Goal: Find specific page/section: Find specific page/section

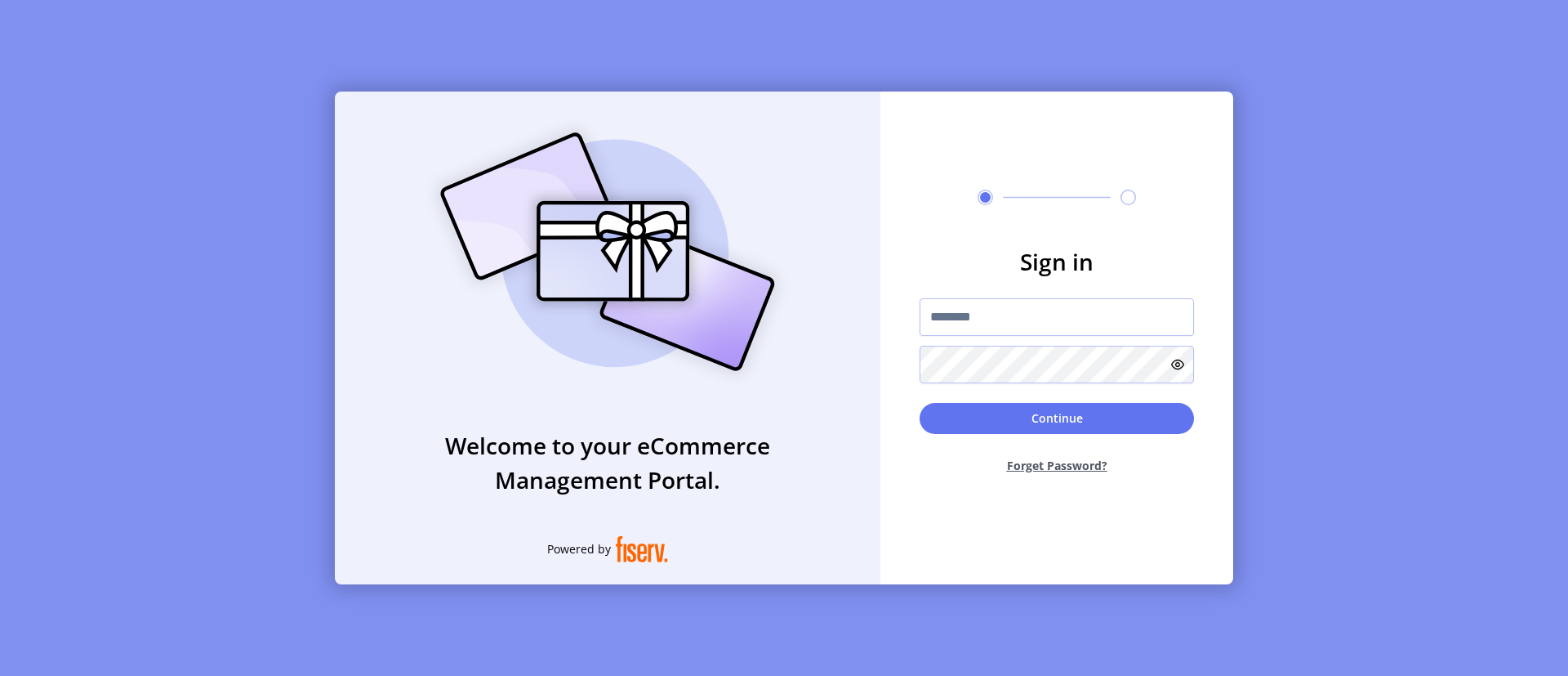
click at [1057, 316] on input "text" at bounding box center [1056, 317] width 274 height 38
type input "**********"
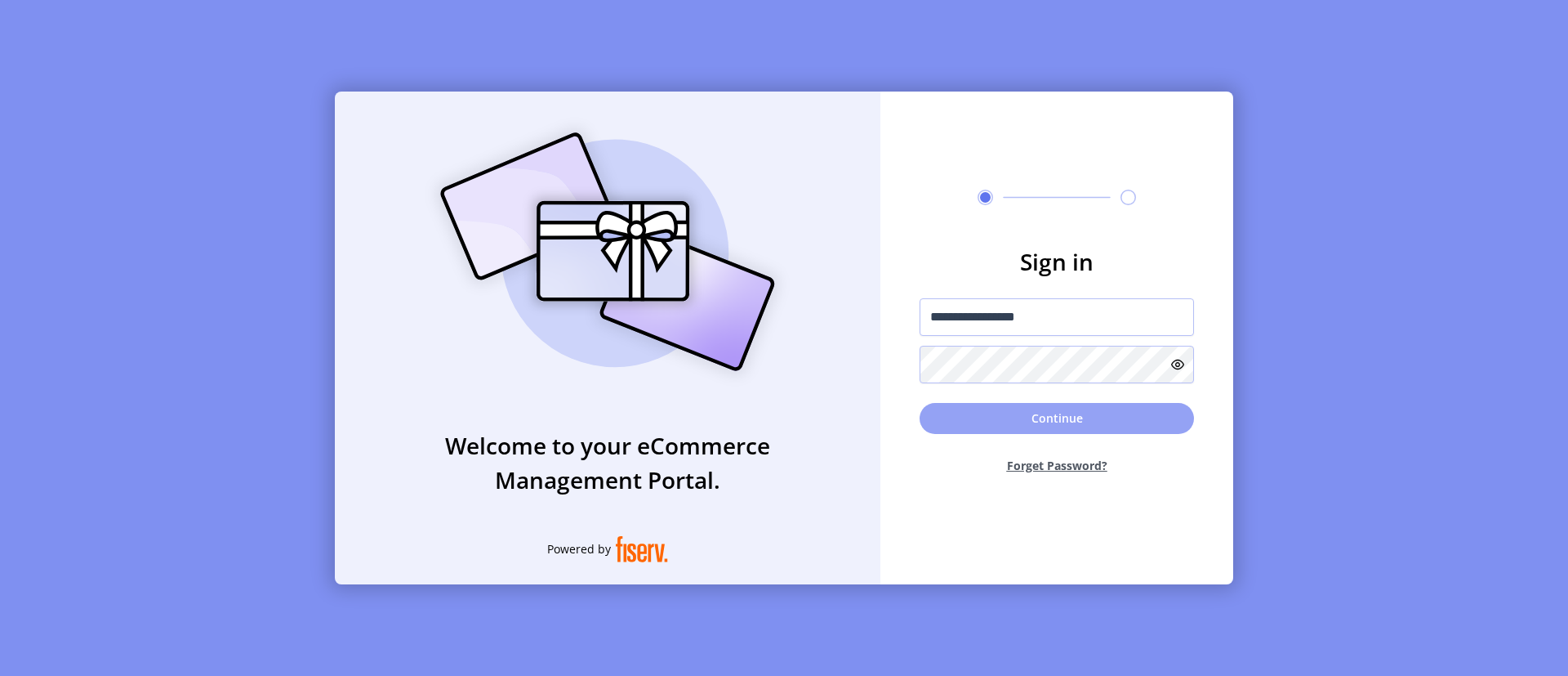
click at [1057, 418] on button "Continue" at bounding box center [1056, 418] width 274 height 31
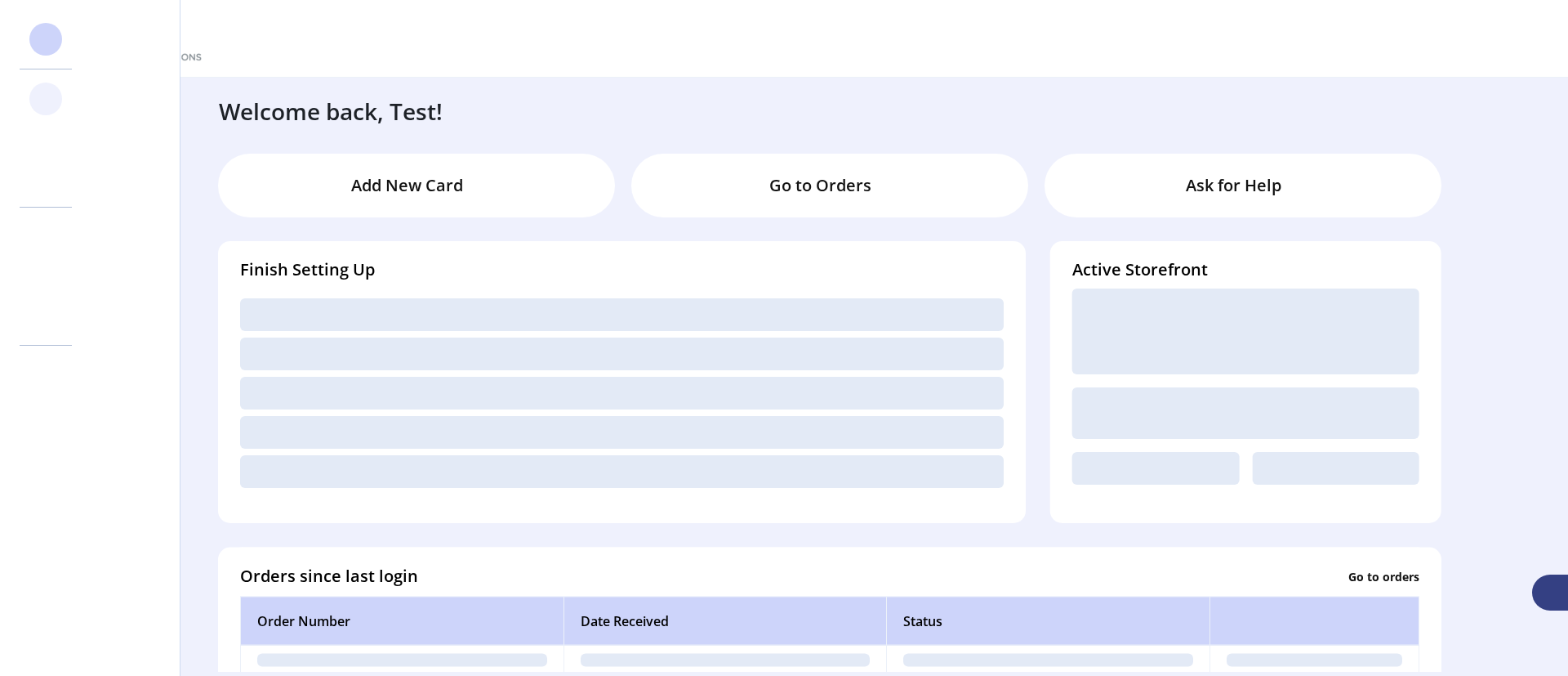
click at [46, 99] on svg-icon at bounding box center [46, 99] width 26 height 26
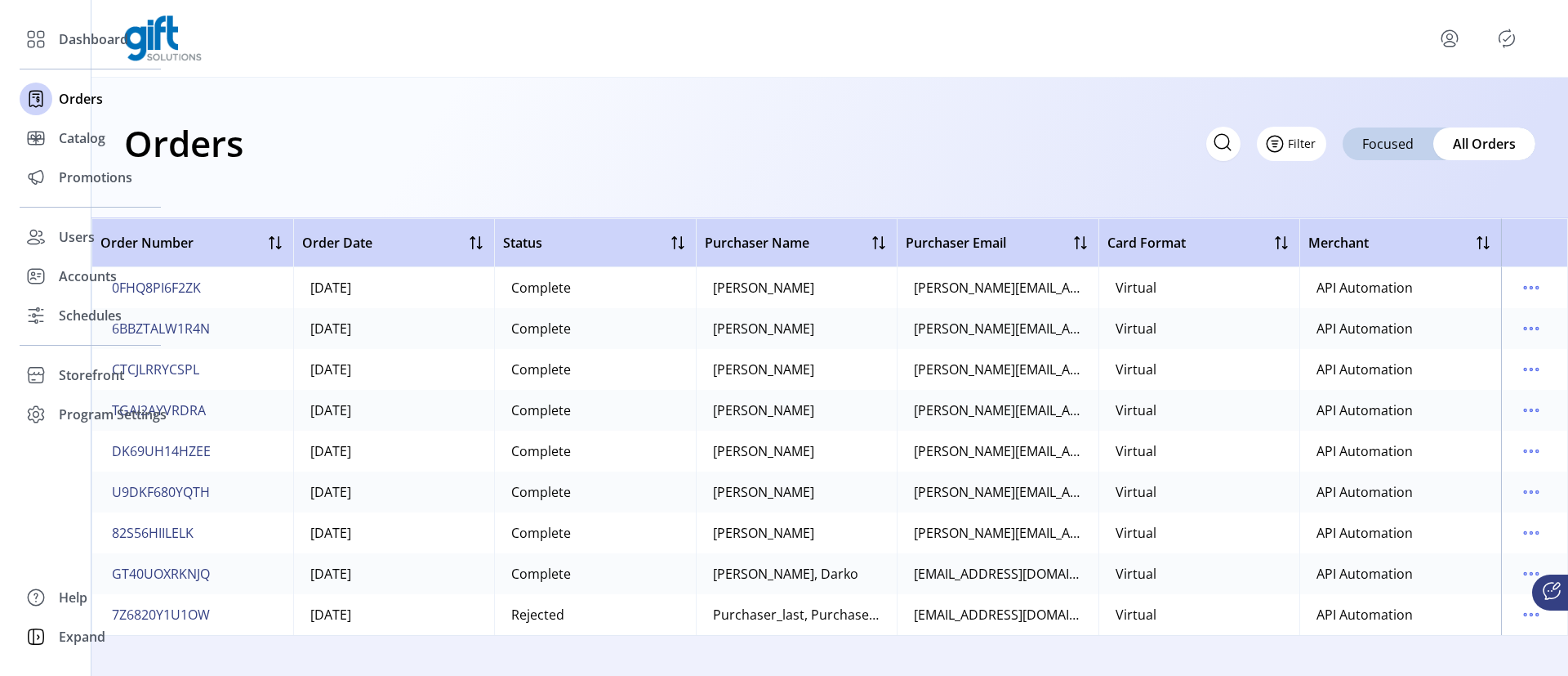
click at [1278, 144] on icon "Filter Button" at bounding box center [1275, 144] width 5 height 0
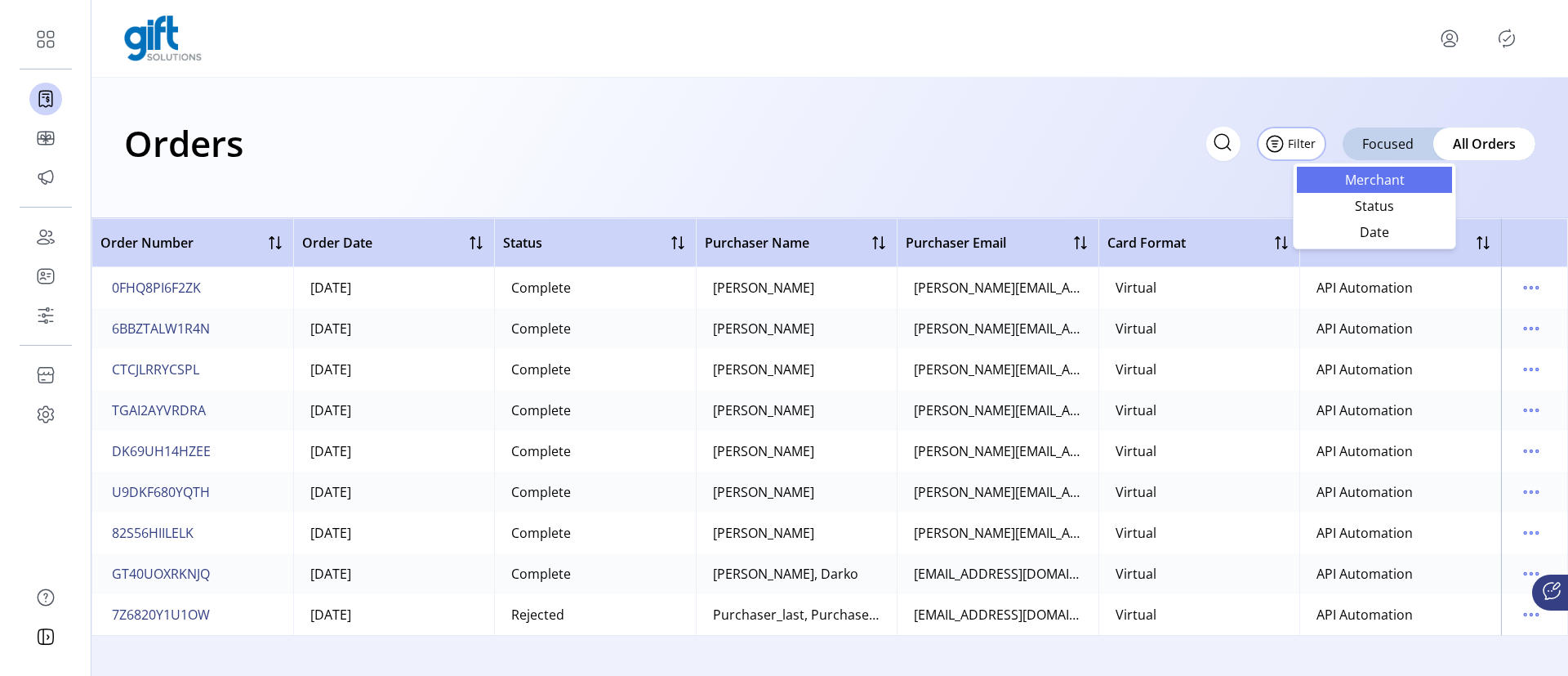
click at [1375, 179] on span "Merchant" at bounding box center [1375, 180] width 136 height 13
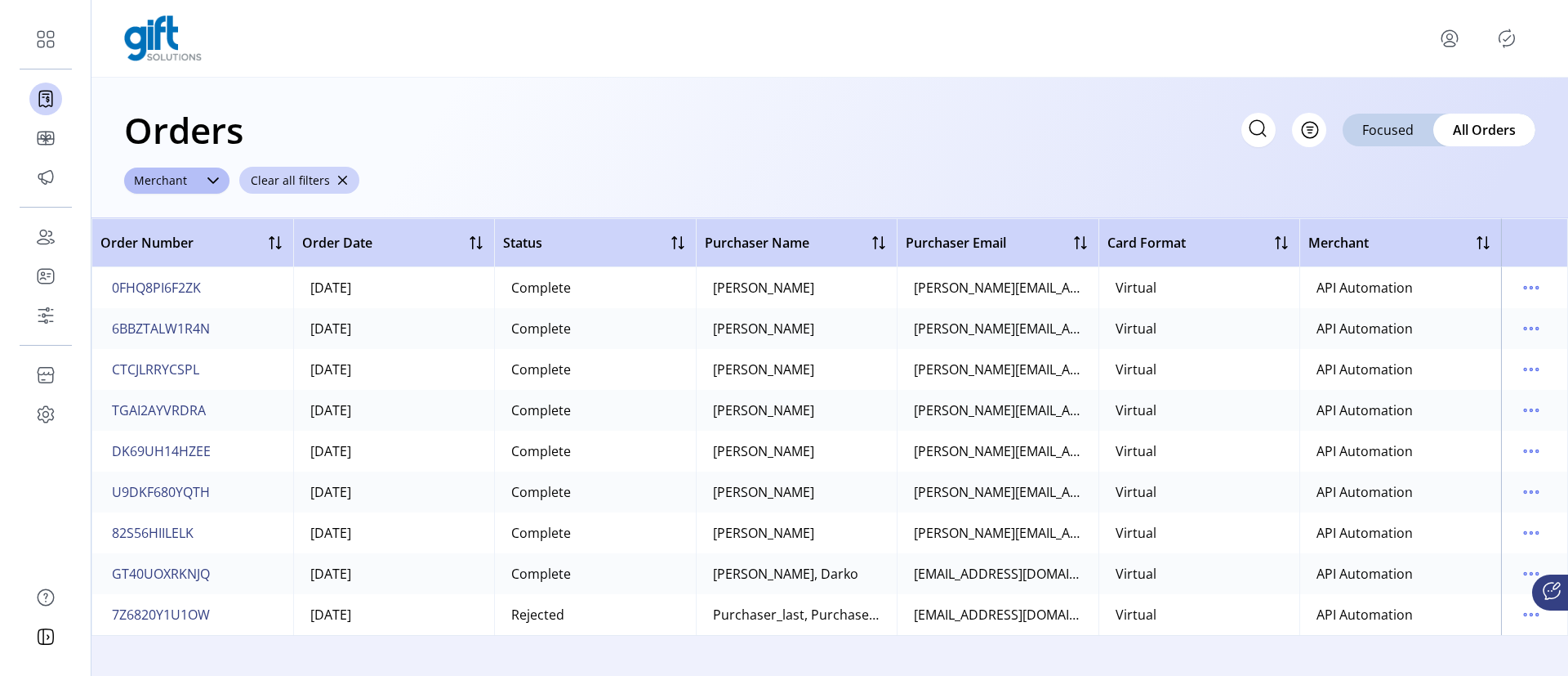
click at [159, 180] on div "Merchant" at bounding box center [160, 181] width 73 height 26
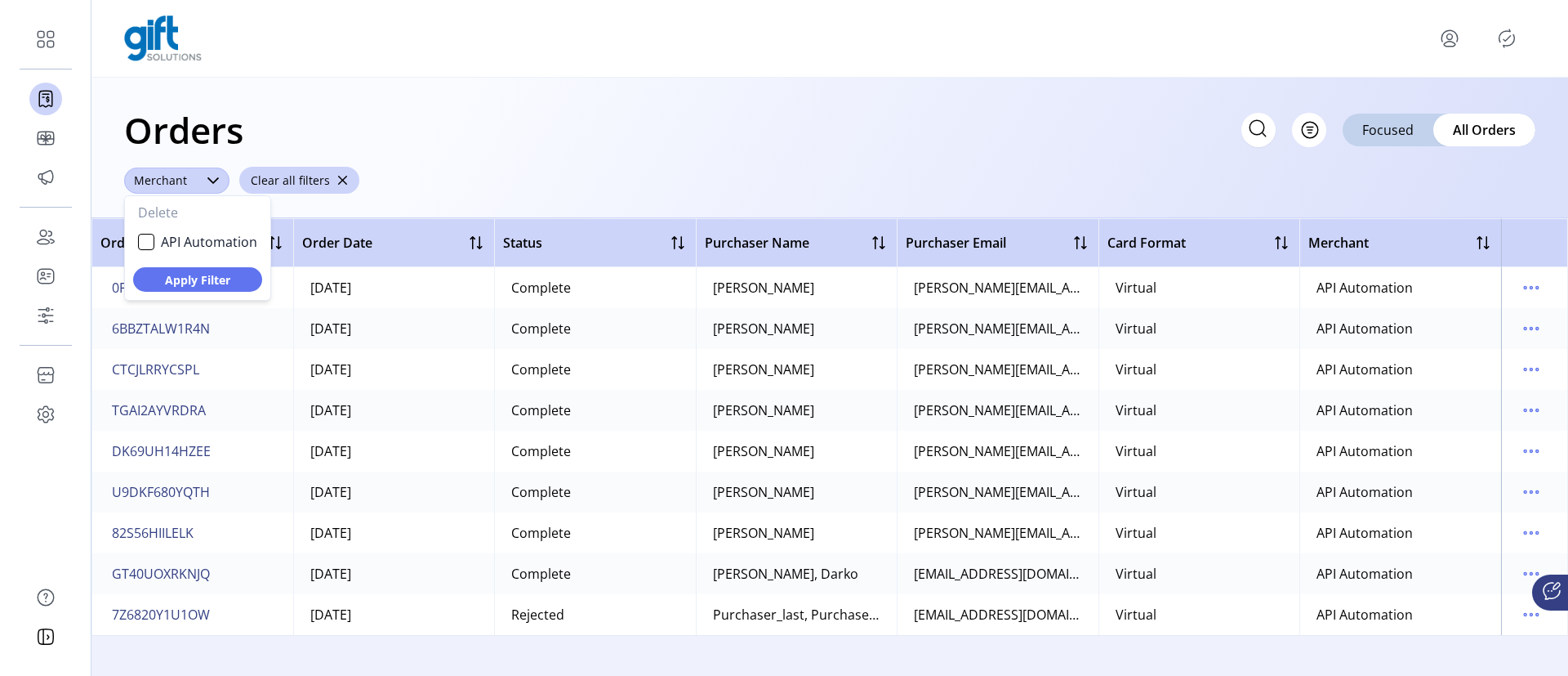
scroll to position [9, 64]
